Goal: Find specific page/section: Find specific page/section

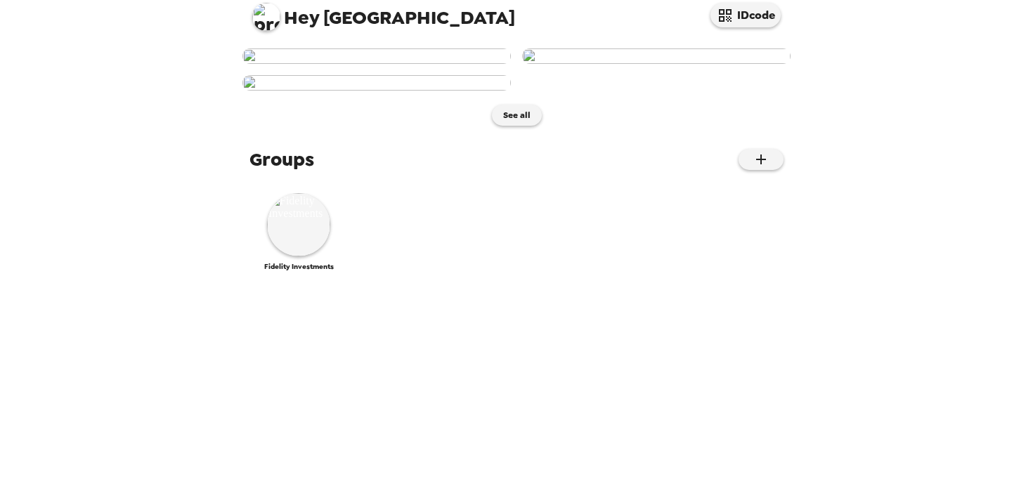
scroll to position [20, 0]
click at [309, 255] on img at bounding box center [298, 223] width 63 height 63
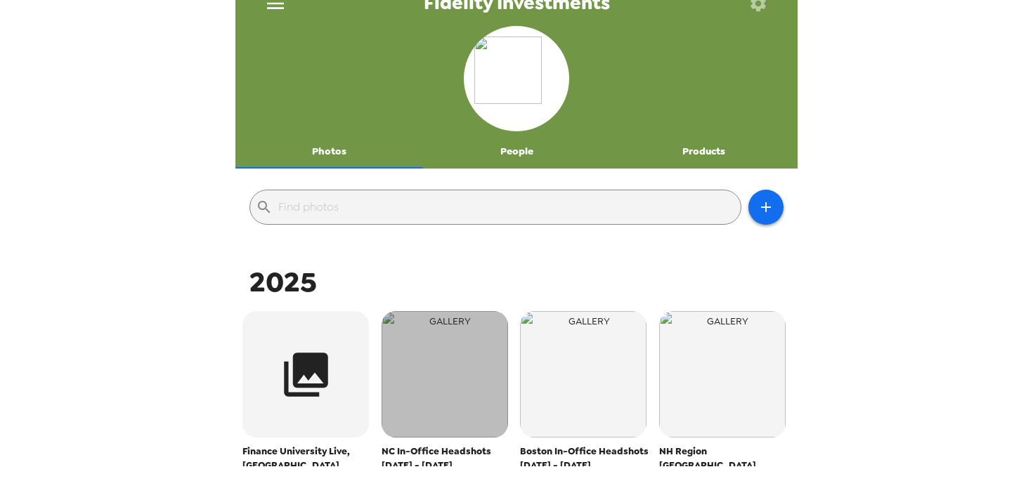
click at [450, 382] on img "button" at bounding box center [445, 374] width 127 height 127
